Goal: Task Accomplishment & Management: Use online tool/utility

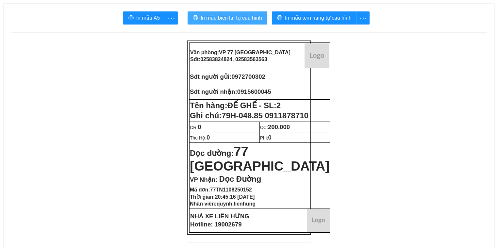
click at [242, 13] on button "In mẫu biên lai tự cấu hình" at bounding box center [227, 17] width 80 height 13
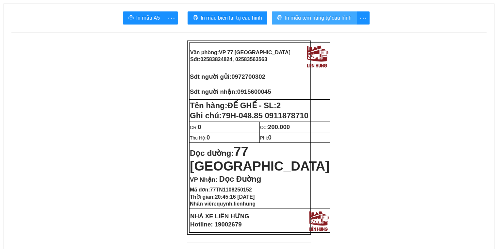
click at [337, 17] on span "In mẫu tem hàng tự cấu hình" at bounding box center [318, 18] width 67 height 8
click at [308, 20] on span "In mẫu tem hàng tự cấu hình" at bounding box center [318, 18] width 67 height 8
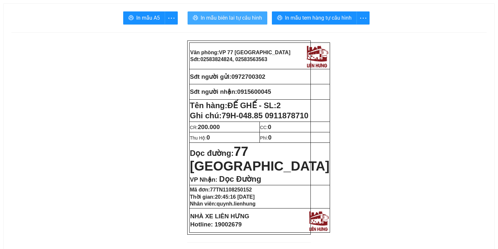
click at [252, 22] on span "In mẫu biên lai tự cấu hình" at bounding box center [230, 18] width 61 height 8
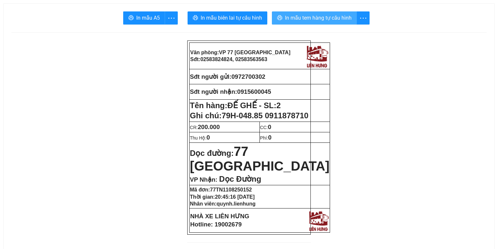
click at [320, 14] on span "In mẫu tem hàng tự cấu hình" at bounding box center [318, 18] width 67 height 8
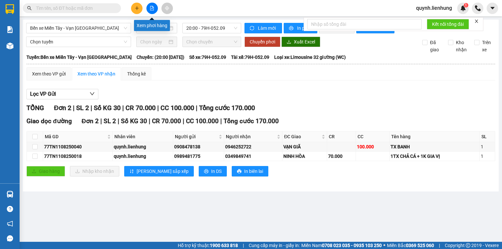
click at [152, 9] on icon "file-add" at bounding box center [152, 8] width 4 height 5
click at [76, 26] on span "Bến xe Miền Tây - Vạn Giã" at bounding box center [78, 28] width 97 height 10
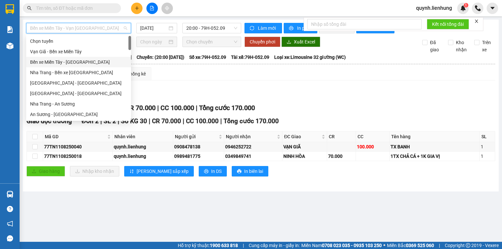
click at [74, 60] on div "Bến xe Miền Tây - Nha Trang" at bounding box center [78, 61] width 97 height 7
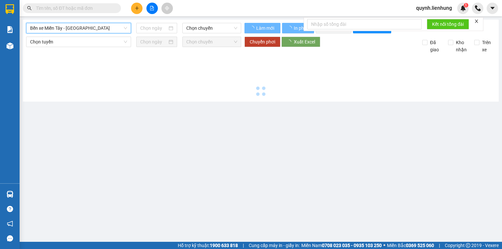
type input "11/08/2025"
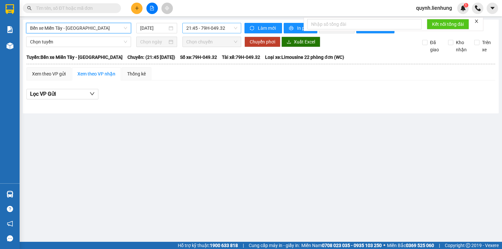
click at [214, 27] on span "21:45 - 79H-049.32" at bounding box center [211, 28] width 51 height 10
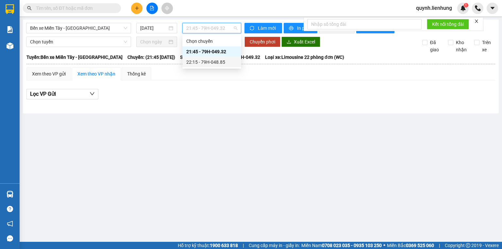
click at [210, 61] on div "22:15 - 79H-048.85" at bounding box center [211, 62] width 59 height 10
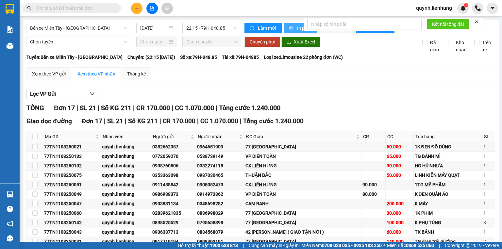
click at [293, 27] on button "In phơi" at bounding box center [300, 28] width 34 height 10
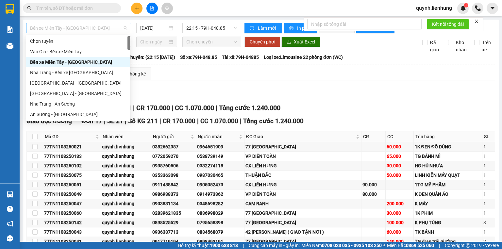
click at [101, 30] on span "Bến xe Miền Tây - Nha Trang" at bounding box center [78, 28] width 97 height 10
click at [85, 65] on div "Bến xe Miền Tây - Nha Trang" at bounding box center [78, 61] width 96 height 7
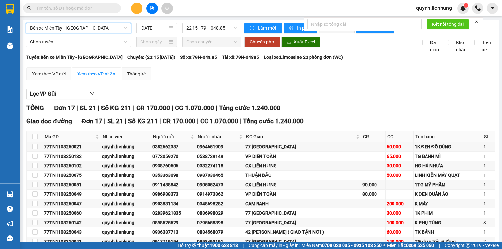
click at [94, 29] on span "Bến xe Miền Tây - Nha Trang" at bounding box center [78, 28] width 97 height 10
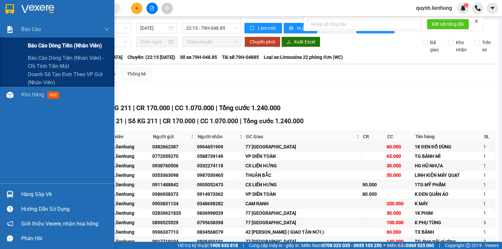
click at [50, 47] on span "Báo cáo dòng tiền (nhân viên)" at bounding box center [65, 45] width 74 height 8
